Goal: Task Accomplishment & Management: Manage account settings

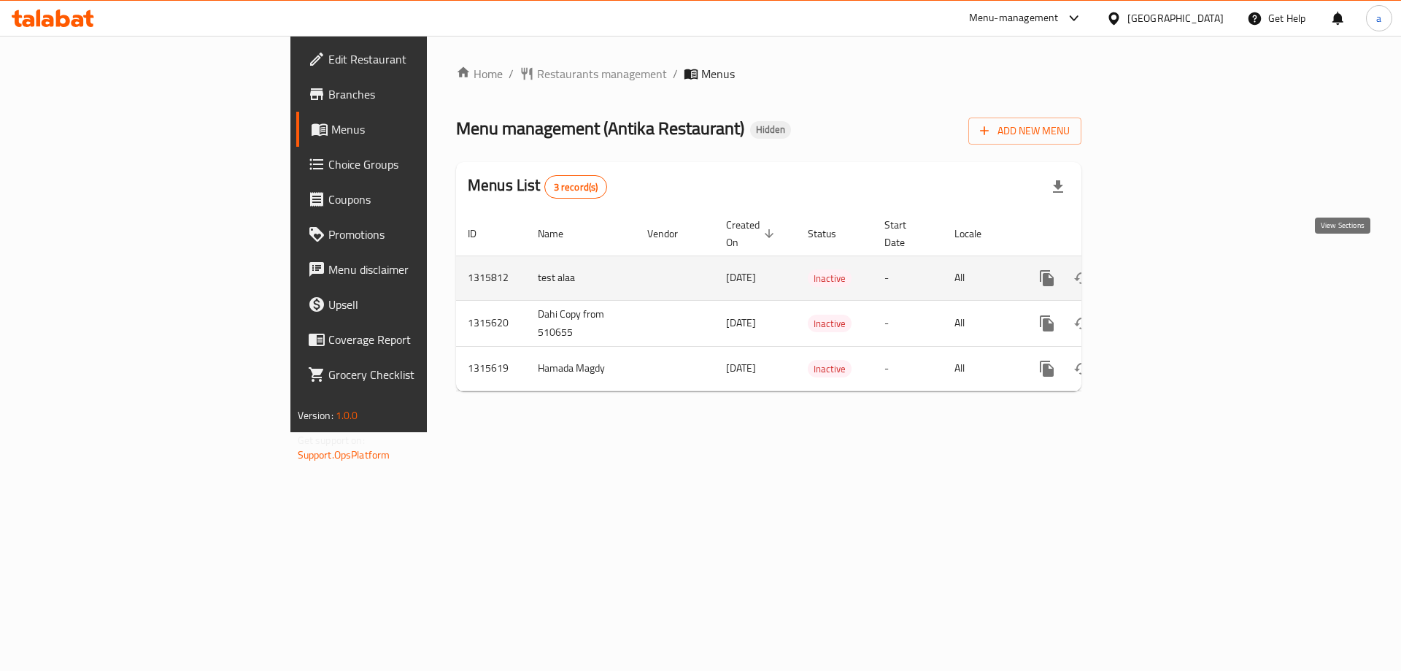
click at [1159, 272] on icon "enhanced table" at bounding box center [1152, 278] width 13 height 13
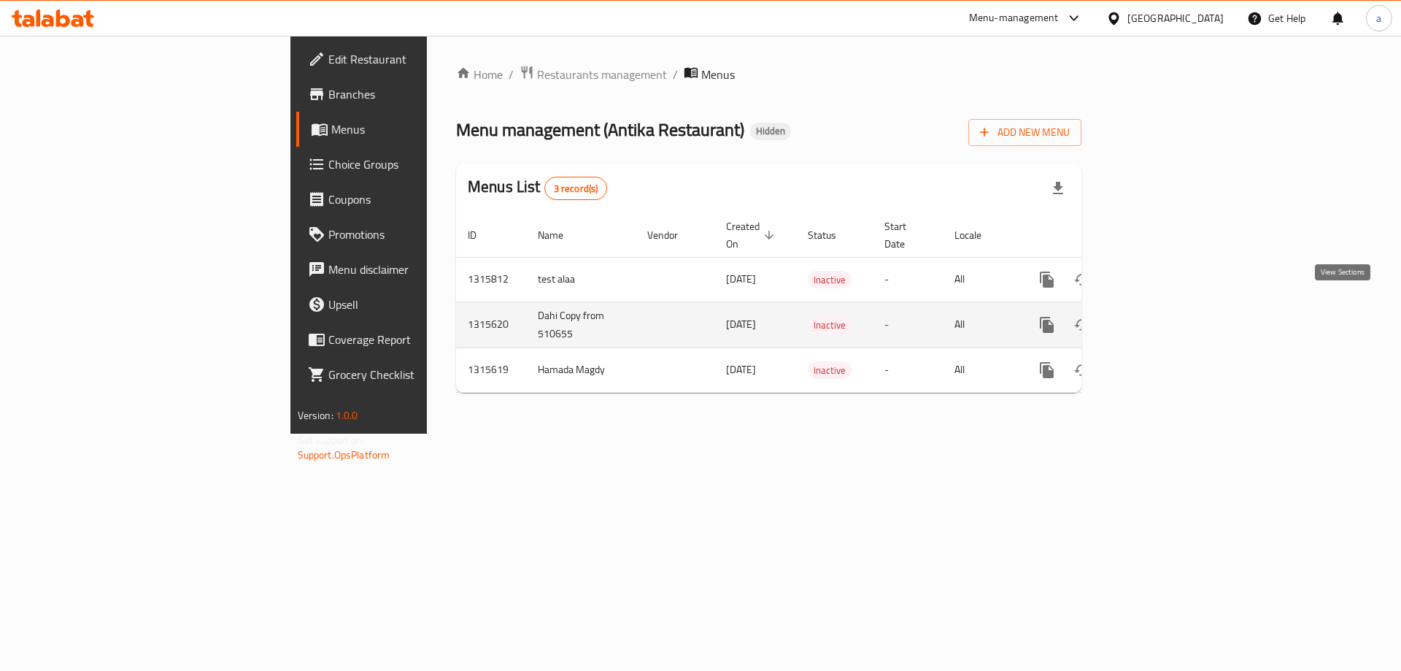
click at [1159, 318] on icon "enhanced table" at bounding box center [1152, 324] width 13 height 13
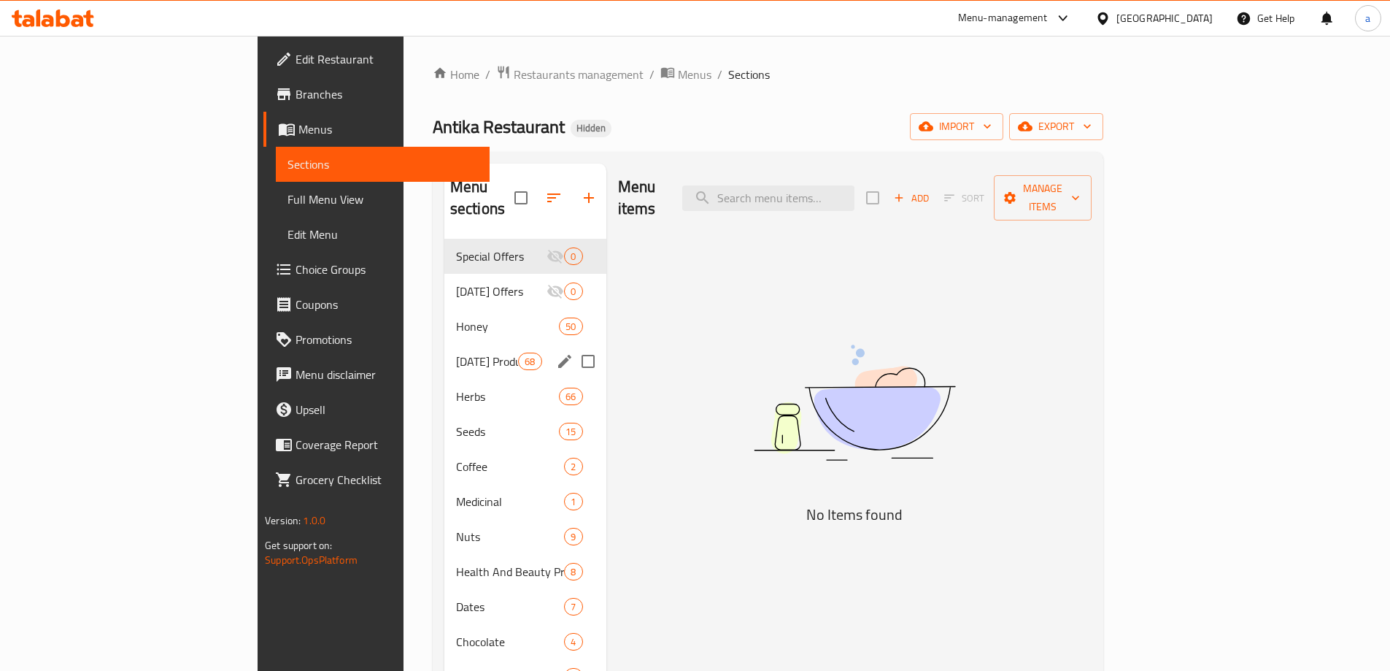
click at [445, 344] on div "[DATE] Products 68" at bounding box center [526, 361] width 162 height 35
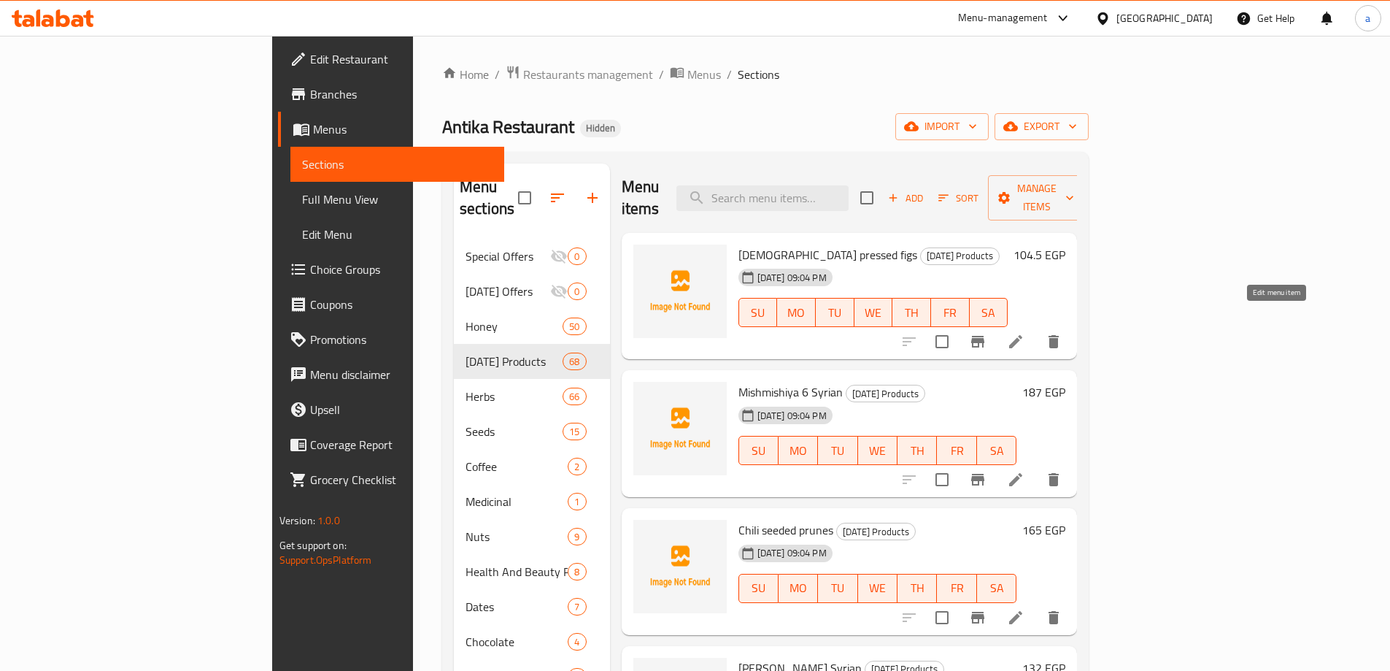
click at [1025, 333] on icon at bounding box center [1016, 342] width 18 height 18
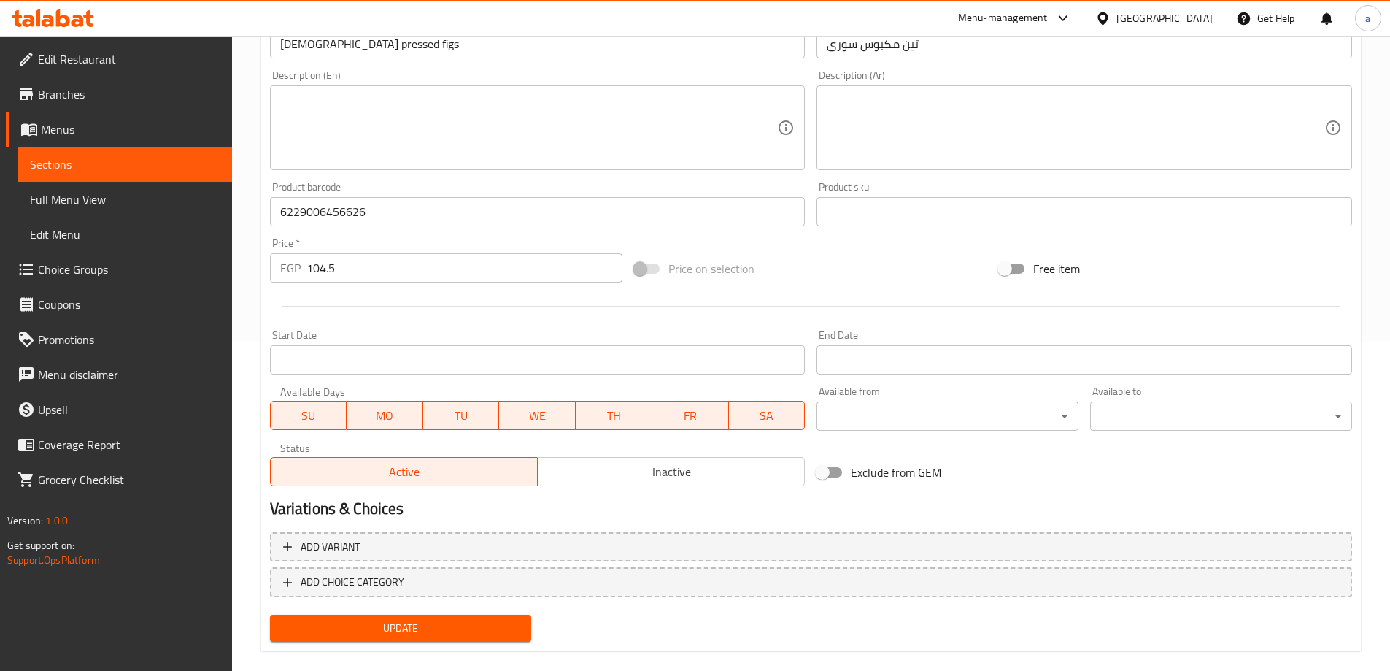
scroll to position [349, 0]
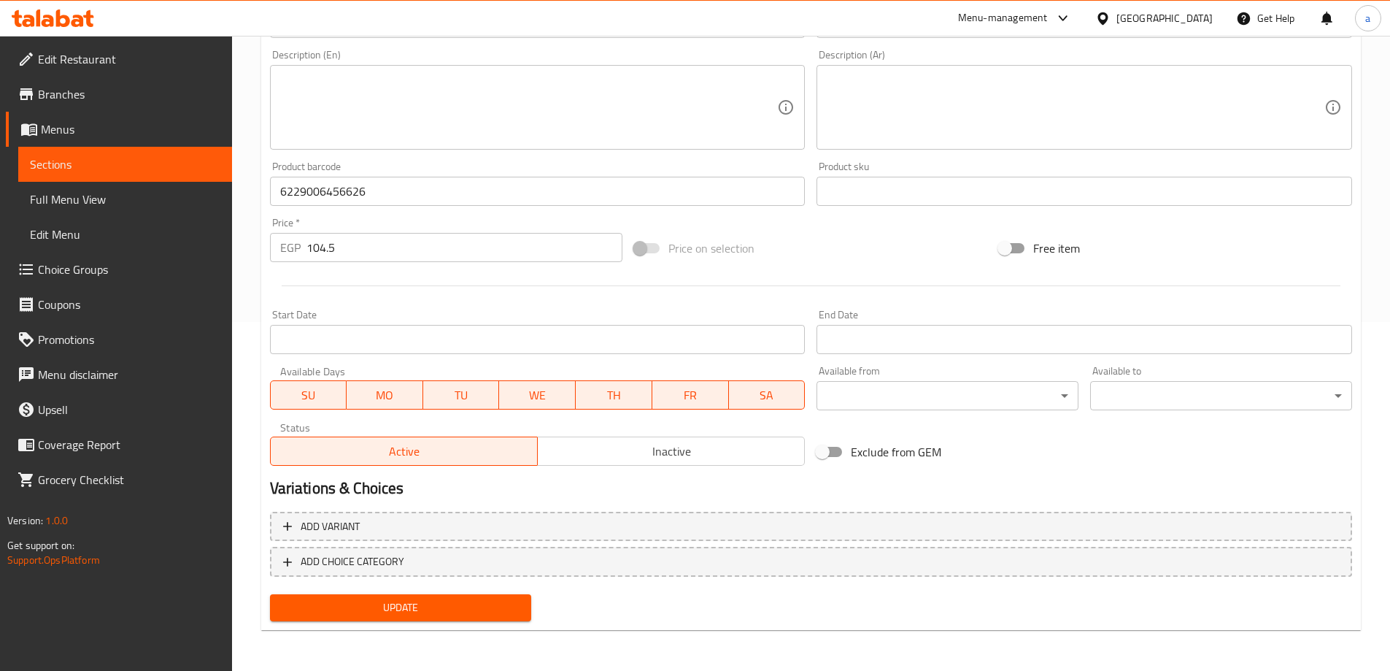
click at [904, 417] on div "Add item image Image Size: 1200 x 800 px / Image formats: jpg, png / 5MB Max. I…" at bounding box center [811, 156] width 1094 height 629
drag, startPoint x: 923, startPoint y: 452, endPoint x: 946, endPoint y: 449, distance: 22.8
click at [946, 449] on div "Exclude from GEM" at bounding box center [993, 451] width 365 height 39
click at [944, 449] on div "Exclude from GEM" at bounding box center [993, 451] width 365 height 39
drag, startPoint x: 942, startPoint y: 450, endPoint x: 920, endPoint y: 450, distance: 21.2
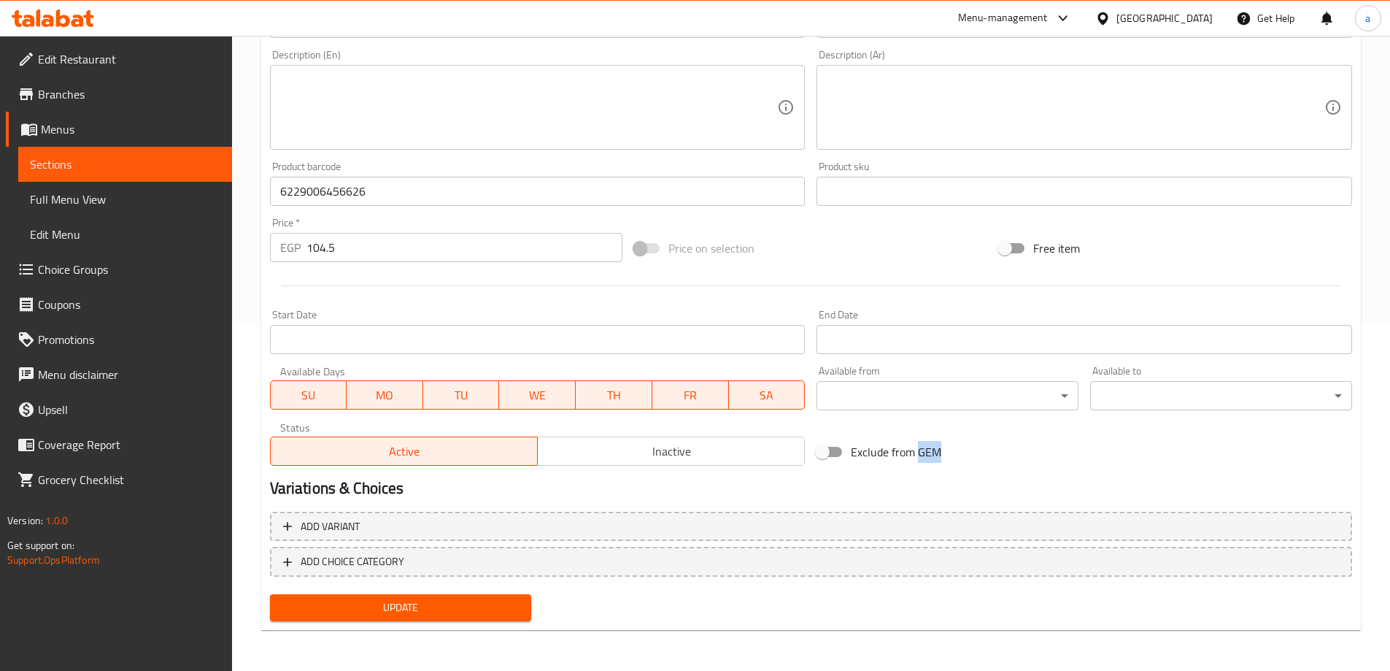
click at [920, 450] on div "Exclude from GEM" at bounding box center [993, 451] width 365 height 39
click at [747, 393] on span "SA" at bounding box center [767, 395] width 65 height 21
click at [653, 396] on button "FR" at bounding box center [691, 394] width 77 height 29
click at [595, 396] on span "TH" at bounding box center [614, 395] width 65 height 21
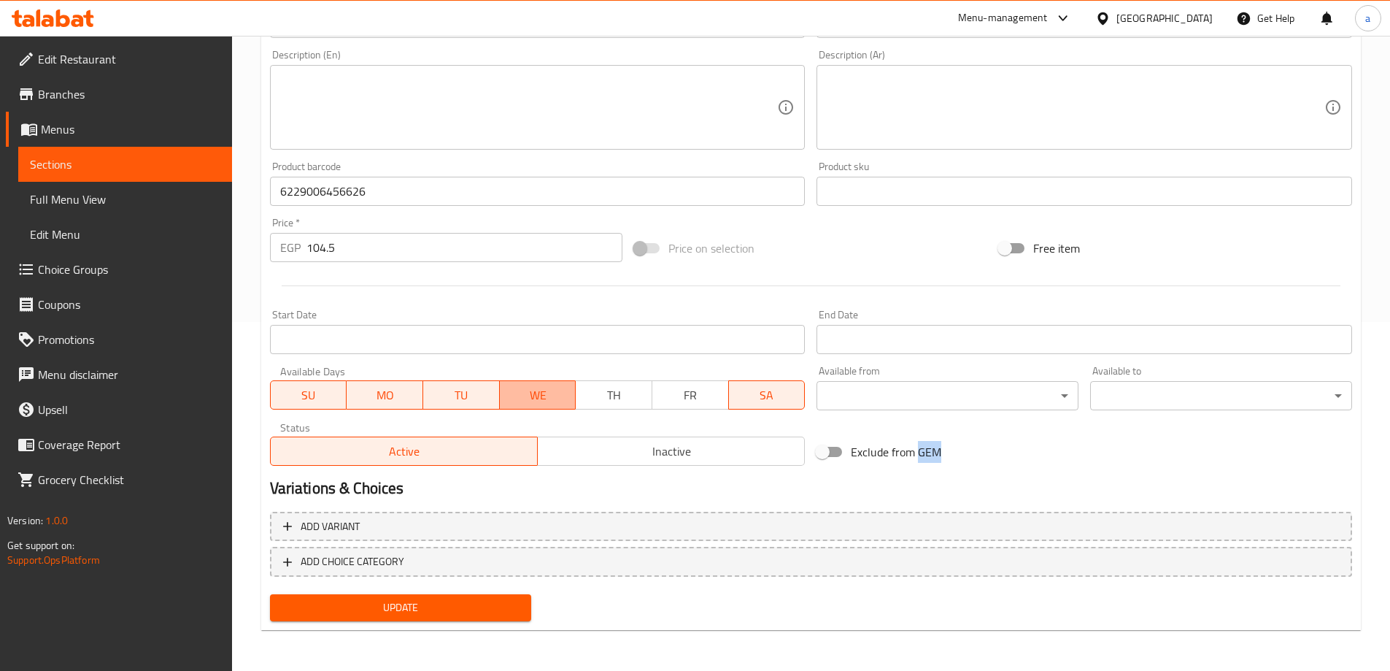
click at [536, 398] on span "WE" at bounding box center [538, 395] width 65 height 21
click at [693, 387] on span "FR" at bounding box center [690, 395] width 65 height 21
click at [588, 390] on span "TH" at bounding box center [614, 395] width 65 height 21
click at [561, 393] on span "WE" at bounding box center [538, 395] width 65 height 21
